Goal: Information Seeking & Learning: Learn about a topic

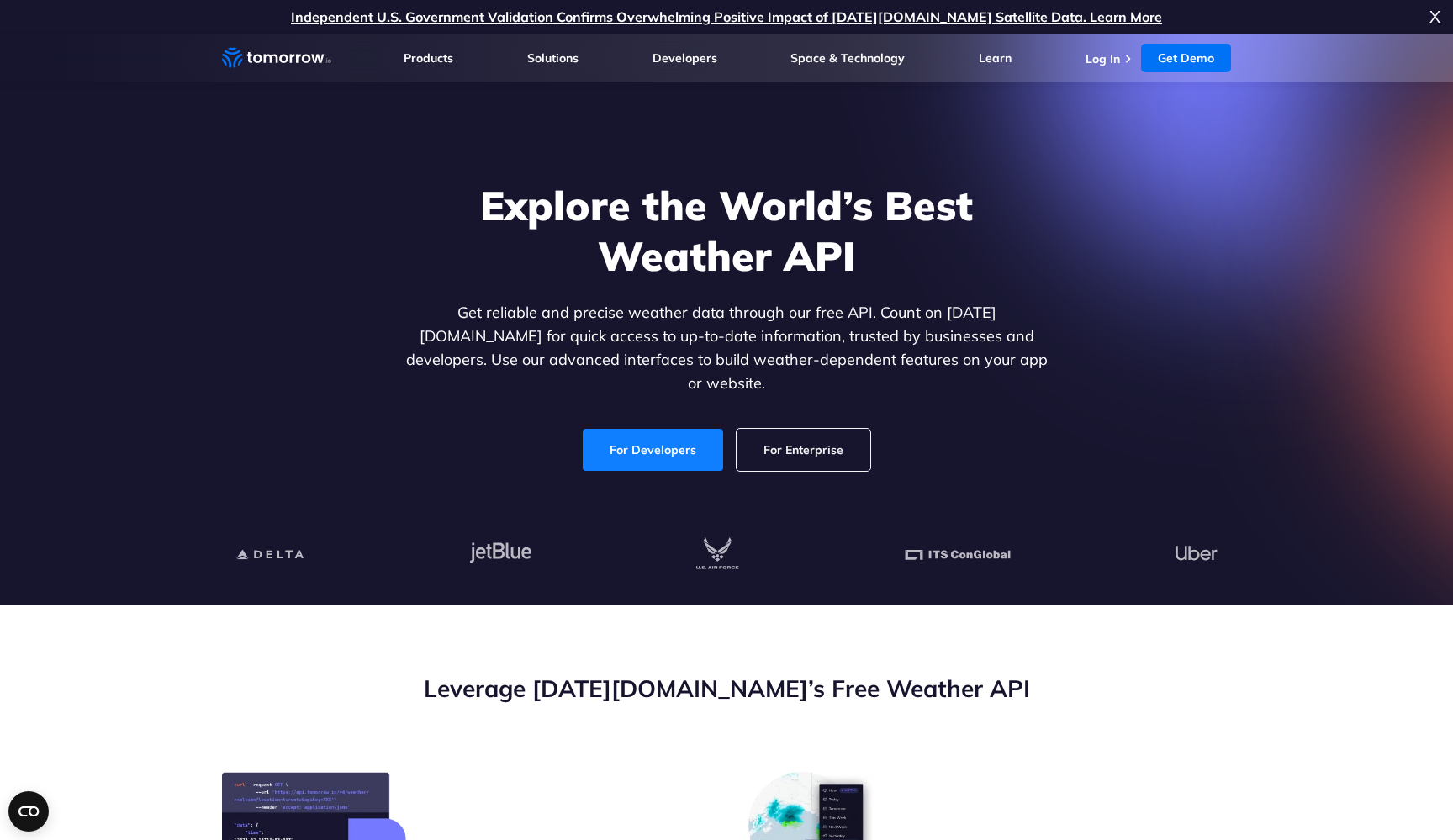
scroll to position [-4, 0]
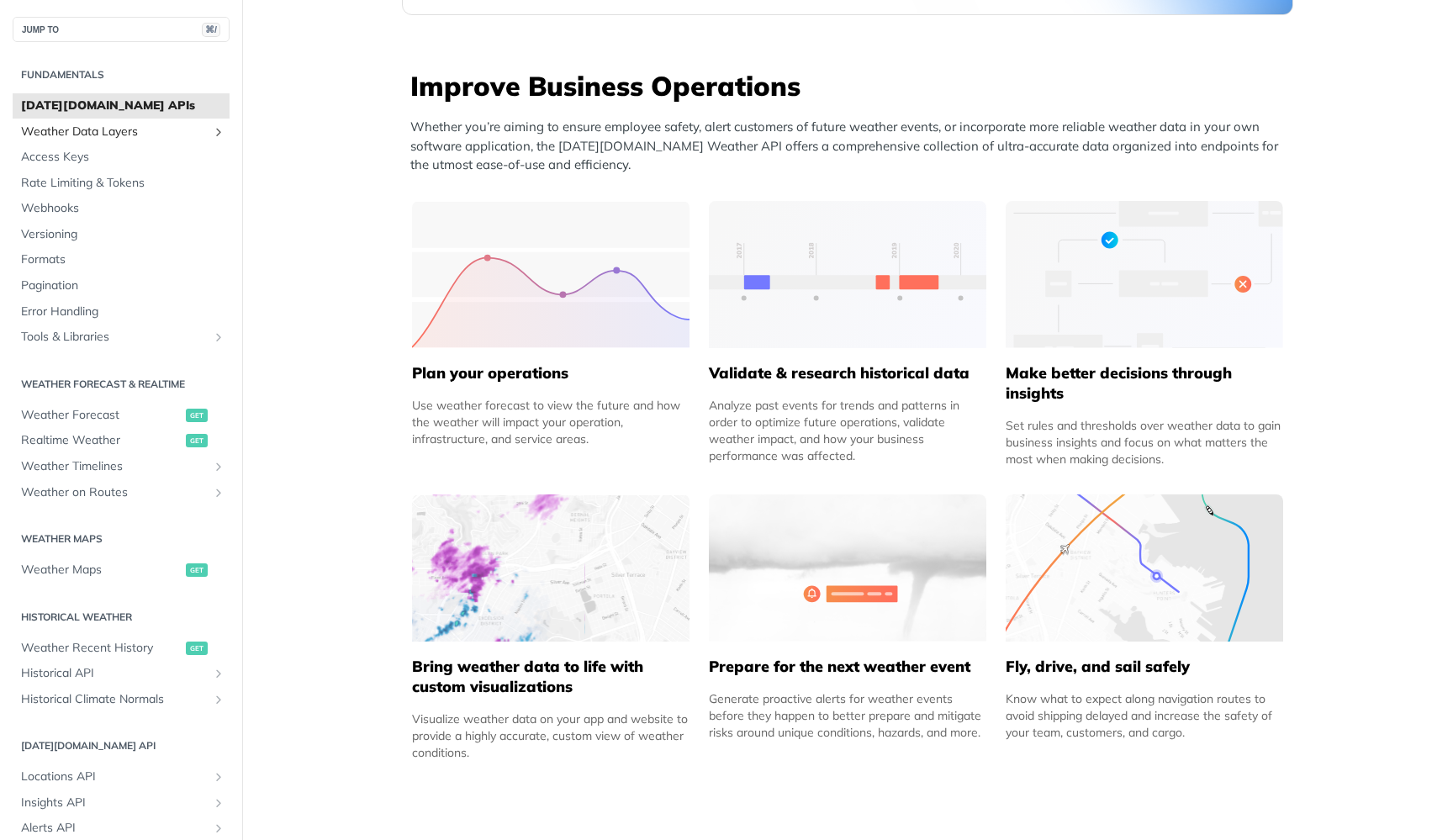
scroll to position [393, 0]
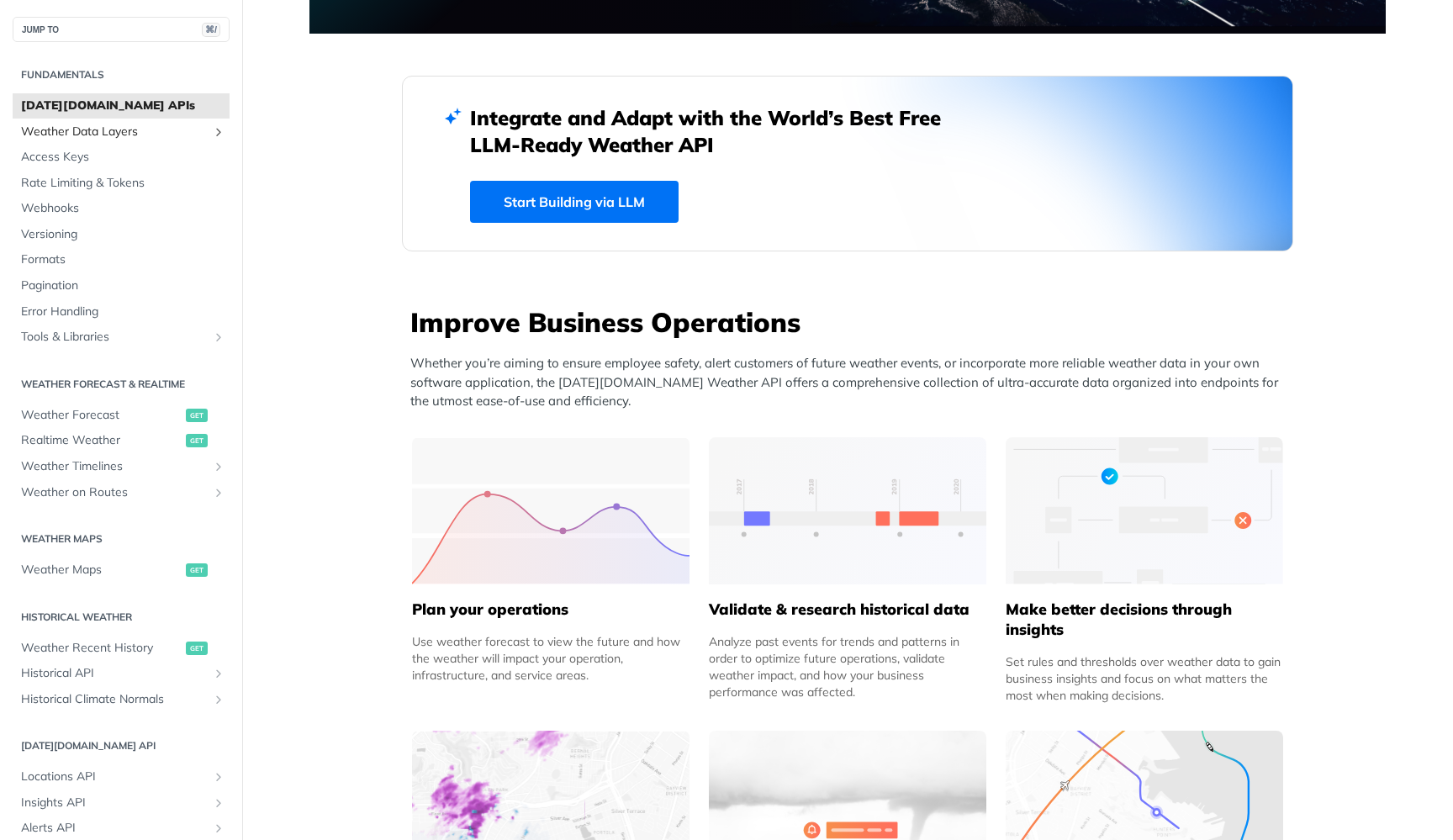
click at [130, 133] on span "Weather Data Layers" at bounding box center [115, 131] width 187 height 17
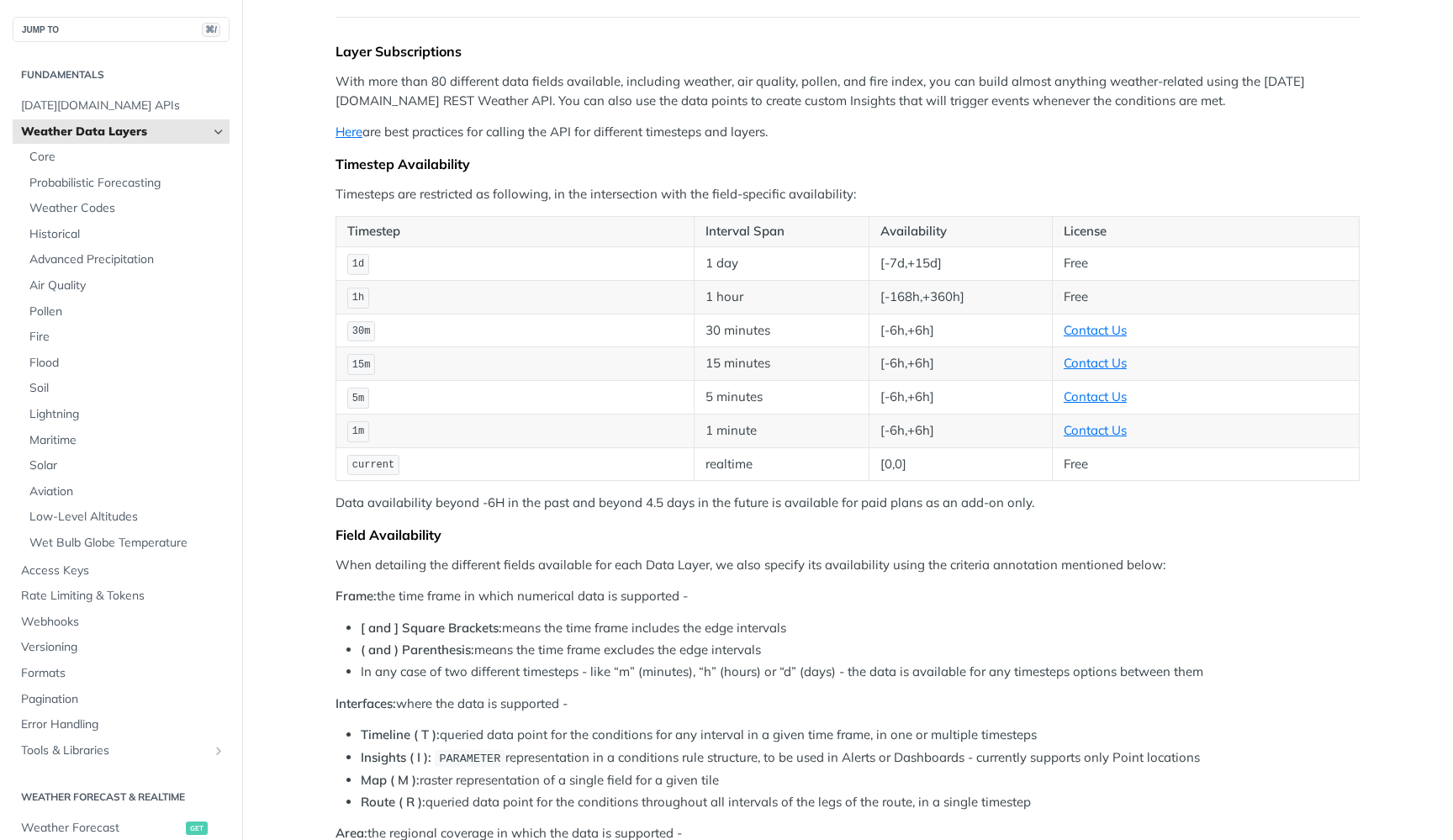
scroll to position [137, 0]
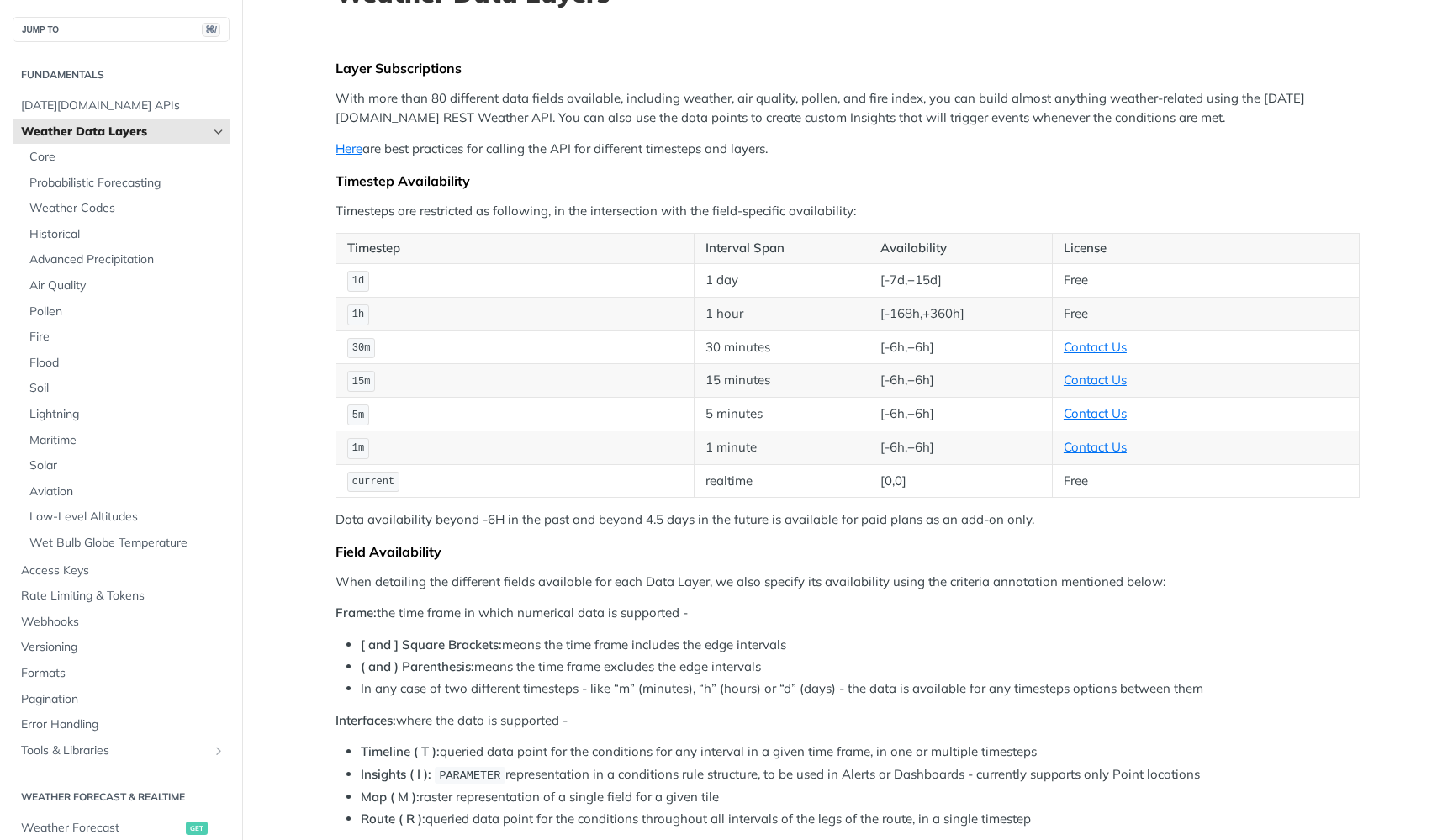
click at [1072, 275] on td "Free" at bounding box center [1205, 280] width 307 height 33
drag, startPoint x: 881, startPoint y: 281, endPoint x: 935, endPoint y: 281, distance: 54.0
click at [935, 281] on td "[-7d,+15d]" at bounding box center [960, 280] width 183 height 33
click at [957, 279] on td "[-7d,+15d]" at bounding box center [960, 280] width 183 height 33
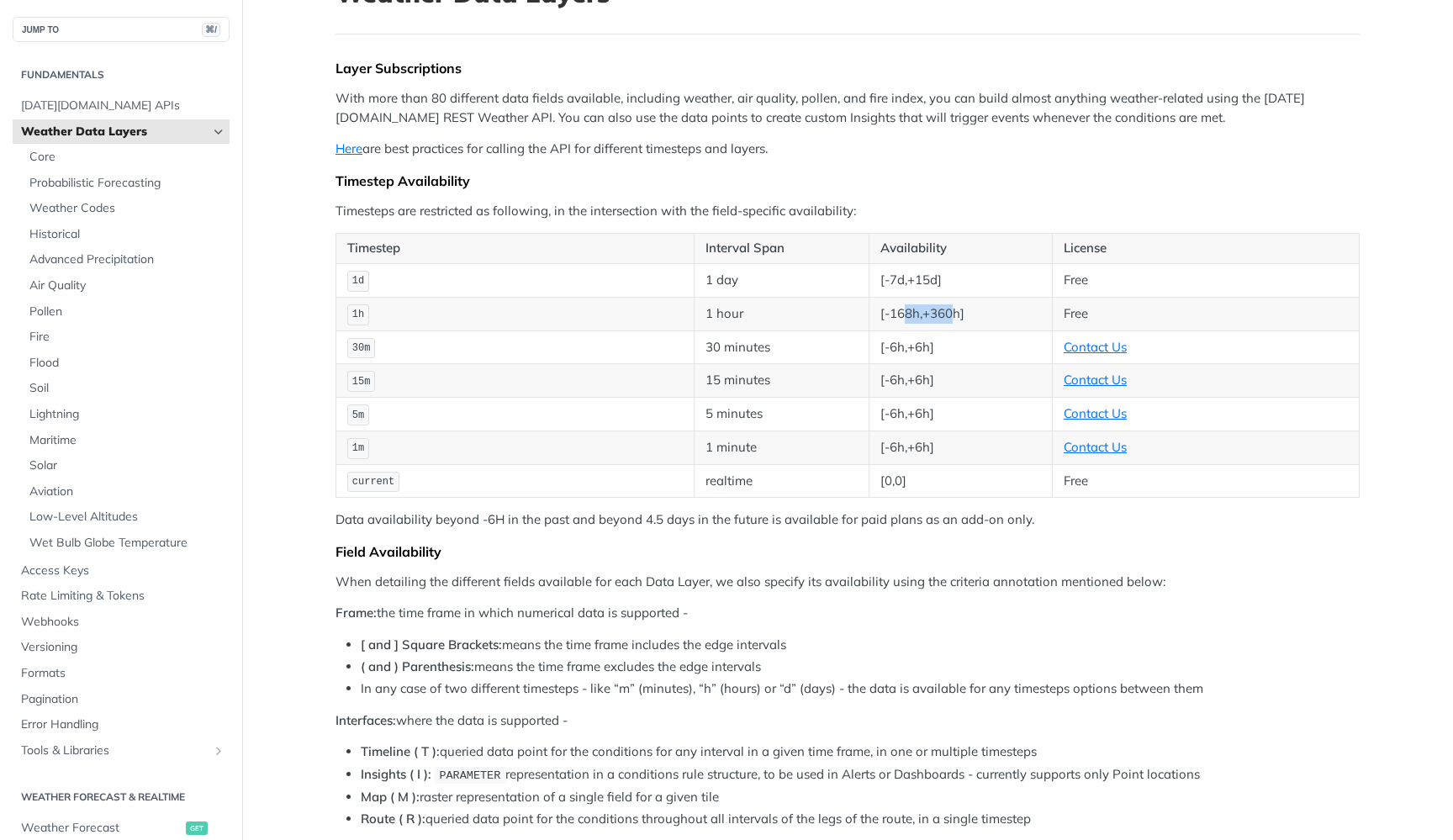
drag, startPoint x: 955, startPoint y: 315, endPoint x: 906, endPoint y: 314, distance: 49.0
click at [906, 314] on td "[-168h,+360h]" at bounding box center [960, 314] width 183 height 33
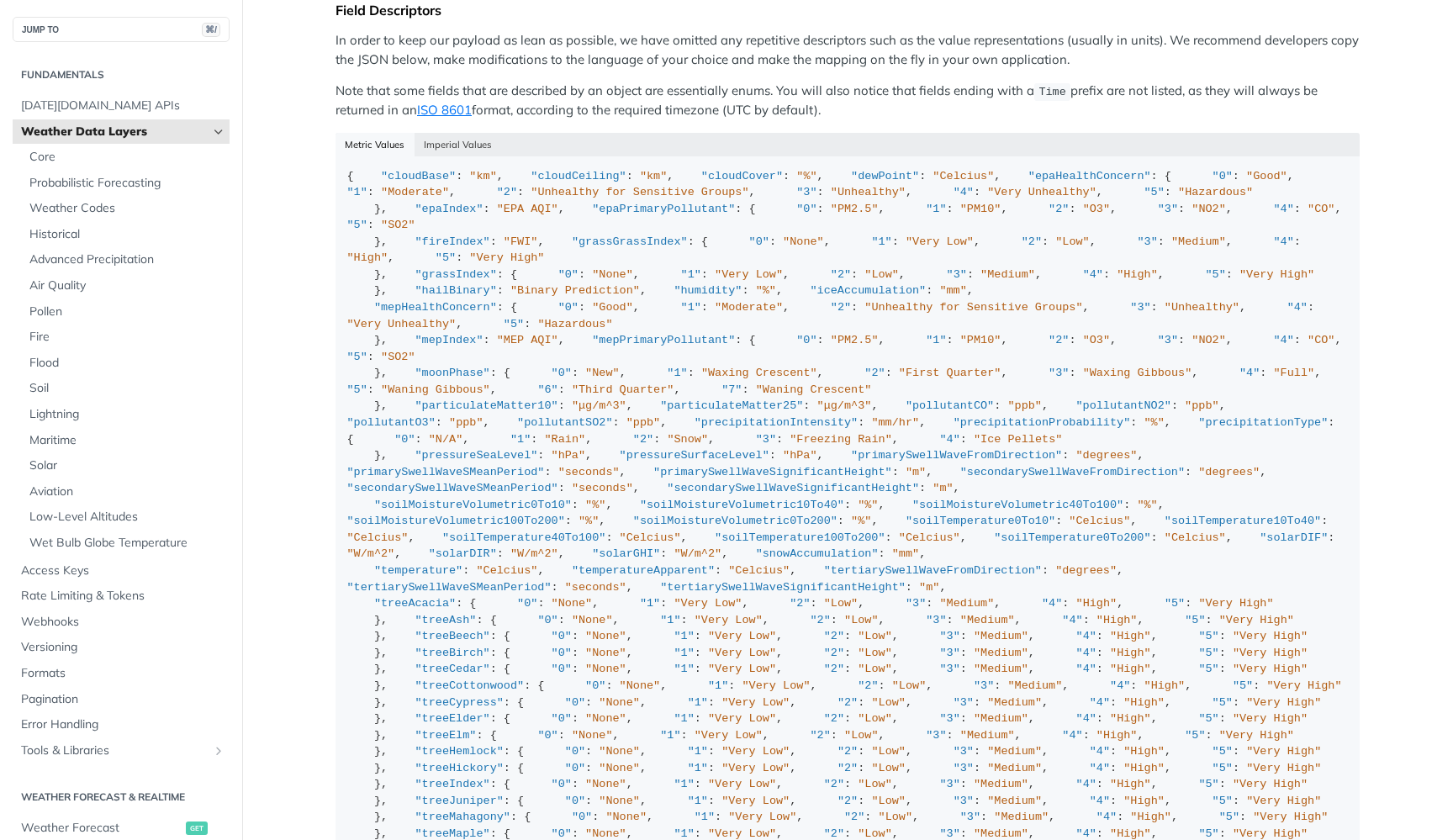
scroll to position [1546, 0]
